Goal: Navigation & Orientation: Find specific page/section

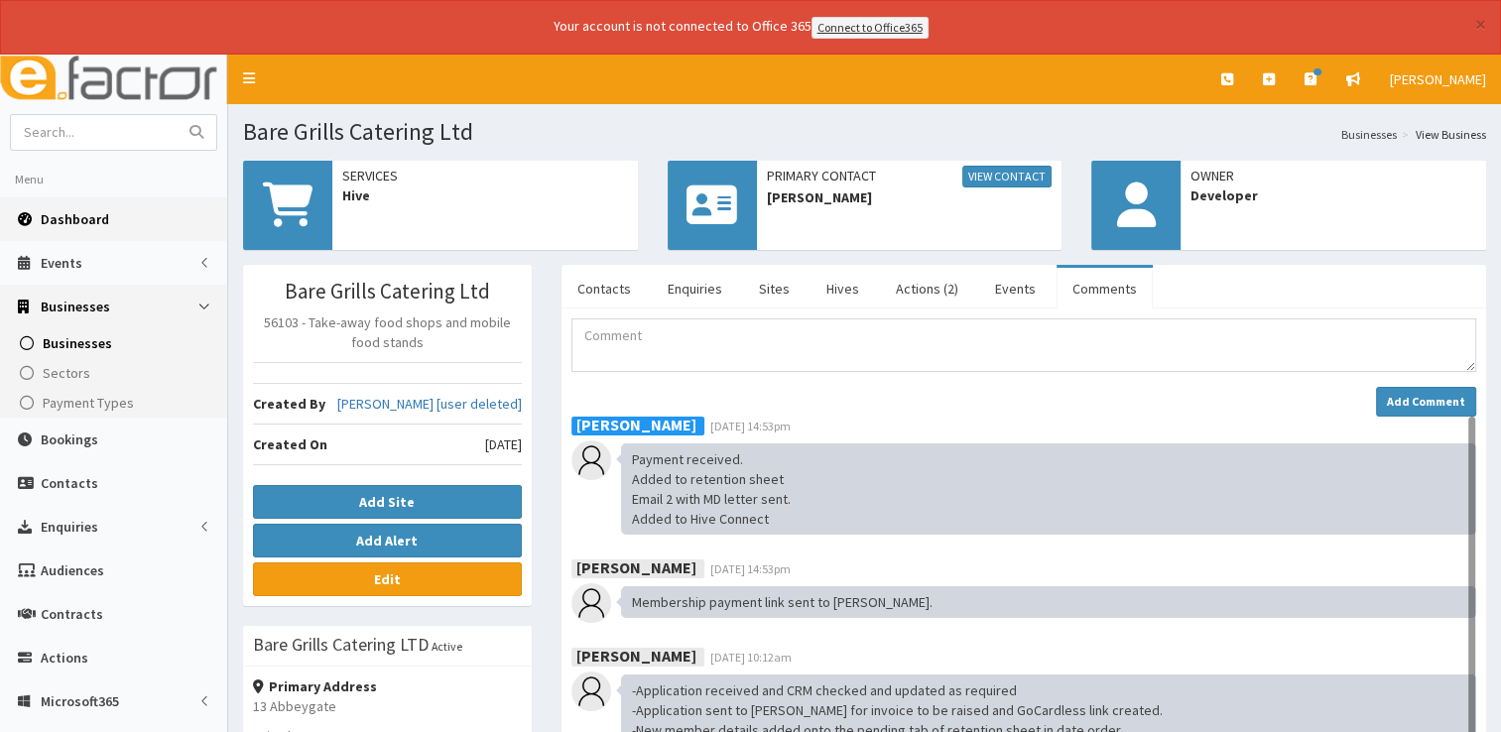
click at [89, 223] on span "Dashboard" at bounding box center [75, 219] width 68 height 18
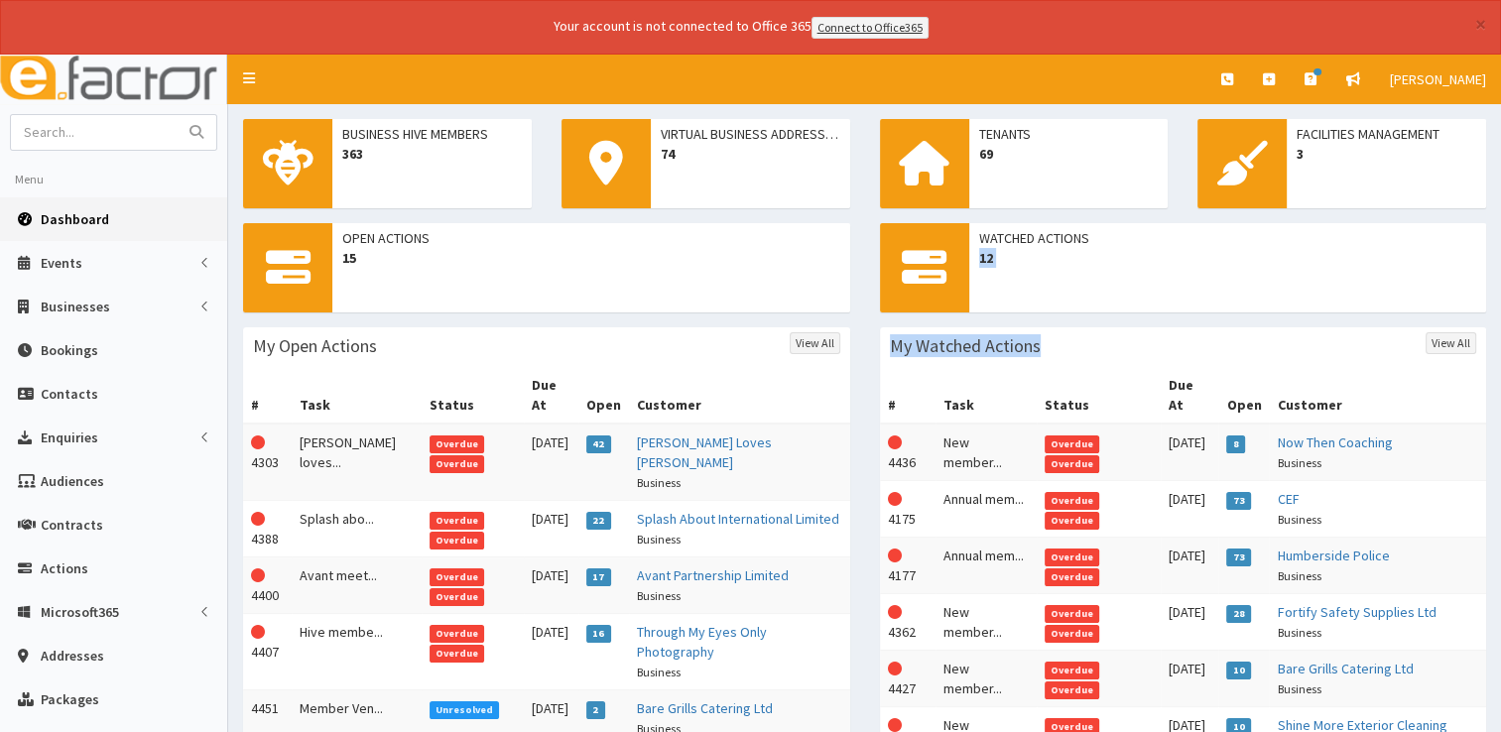
drag, startPoint x: 1497, startPoint y: 223, endPoint x: 1515, endPoint y: 348, distance: 126.3
